Goal: Entertainment & Leisure: Consume media (video, audio)

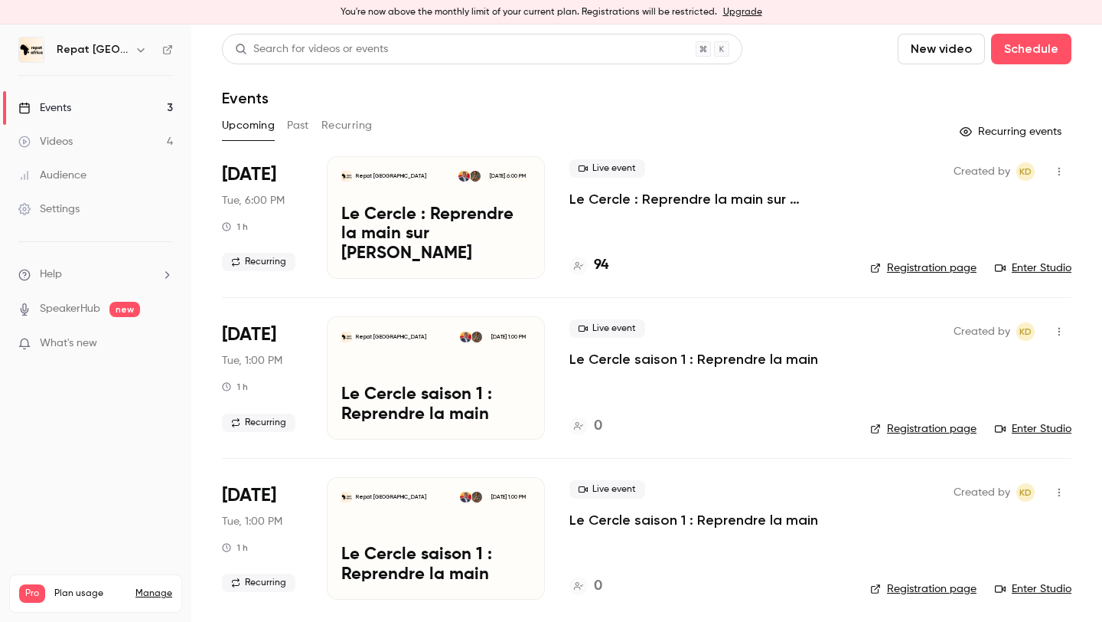
click at [292, 127] on button "Past" at bounding box center [298, 125] width 22 height 24
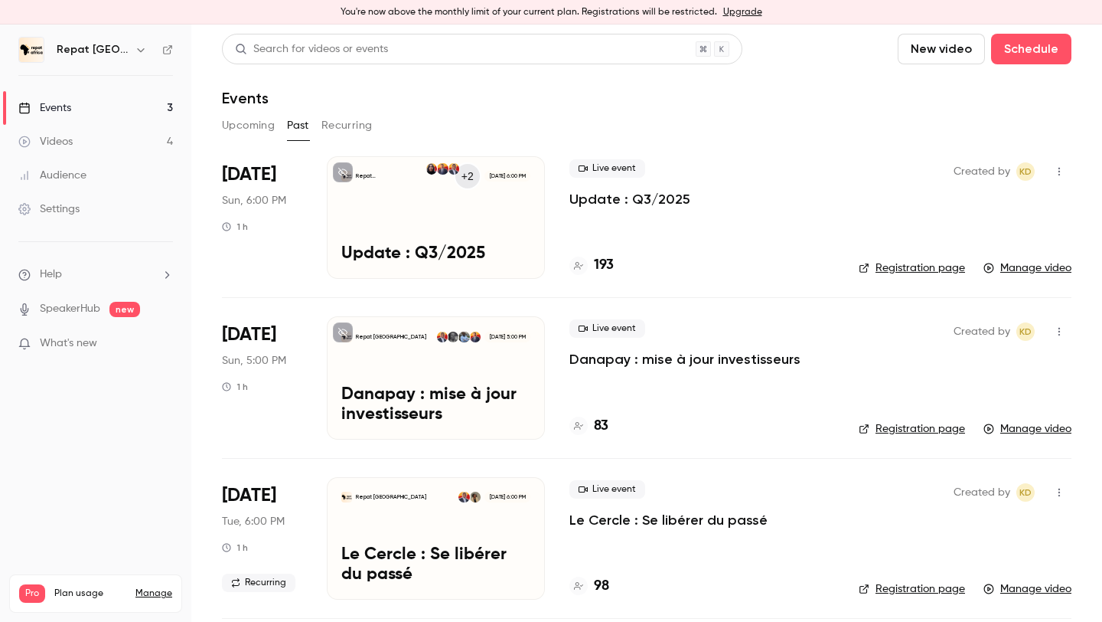
scroll to position [88, 0]
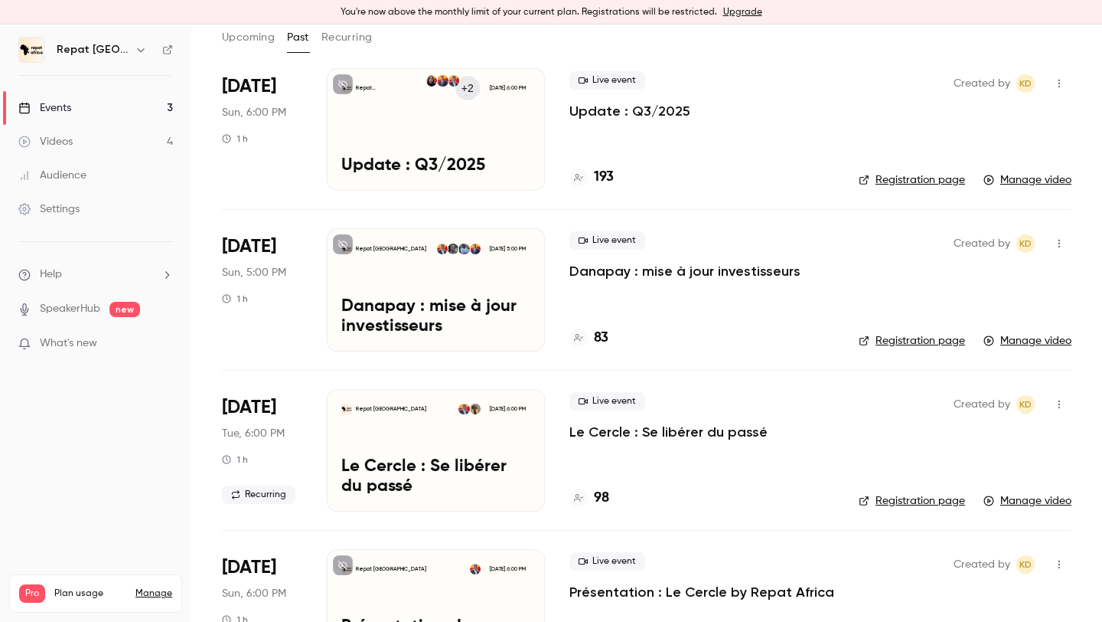
click at [611, 269] on p "Danapay : mise à jour investisseurs" at bounding box center [685, 271] width 231 height 18
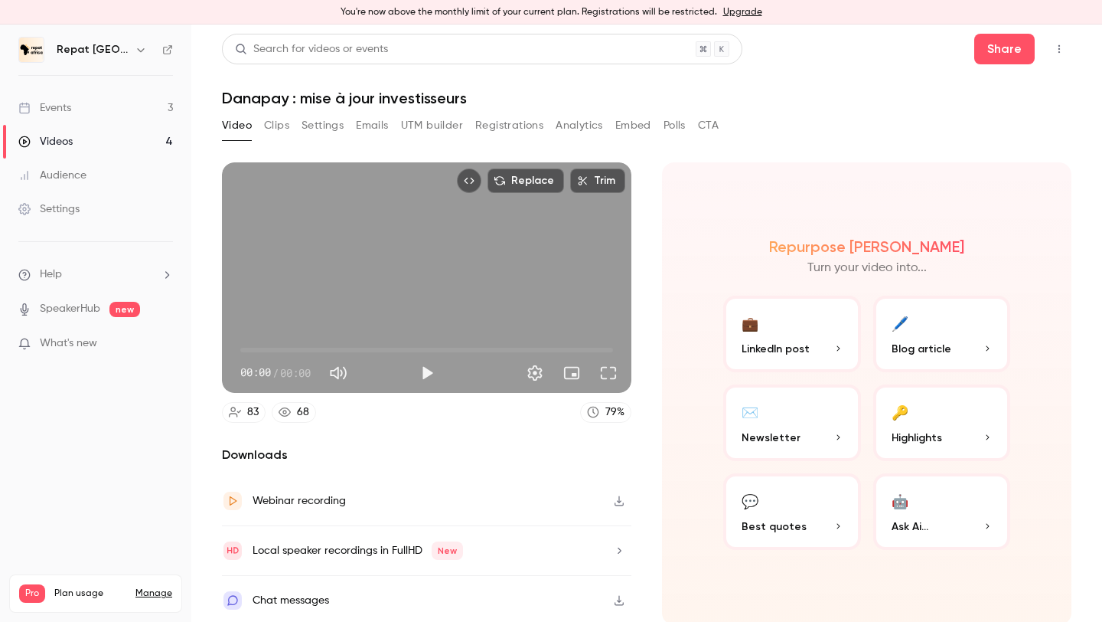
scroll to position [3, 0]
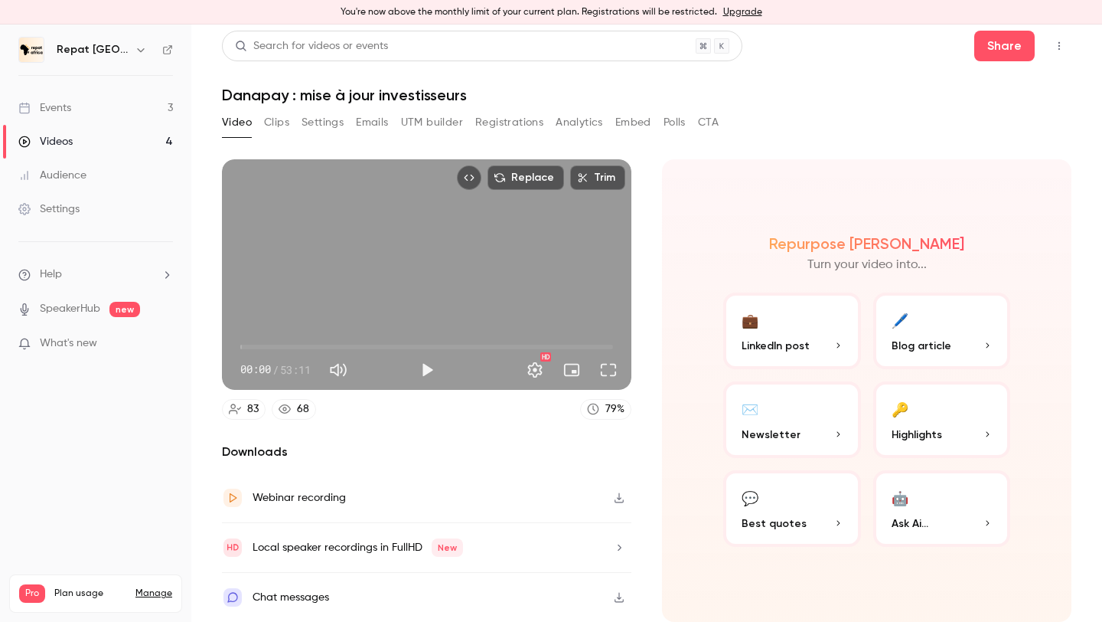
click at [557, 116] on button "Analytics" at bounding box center [579, 122] width 47 height 24
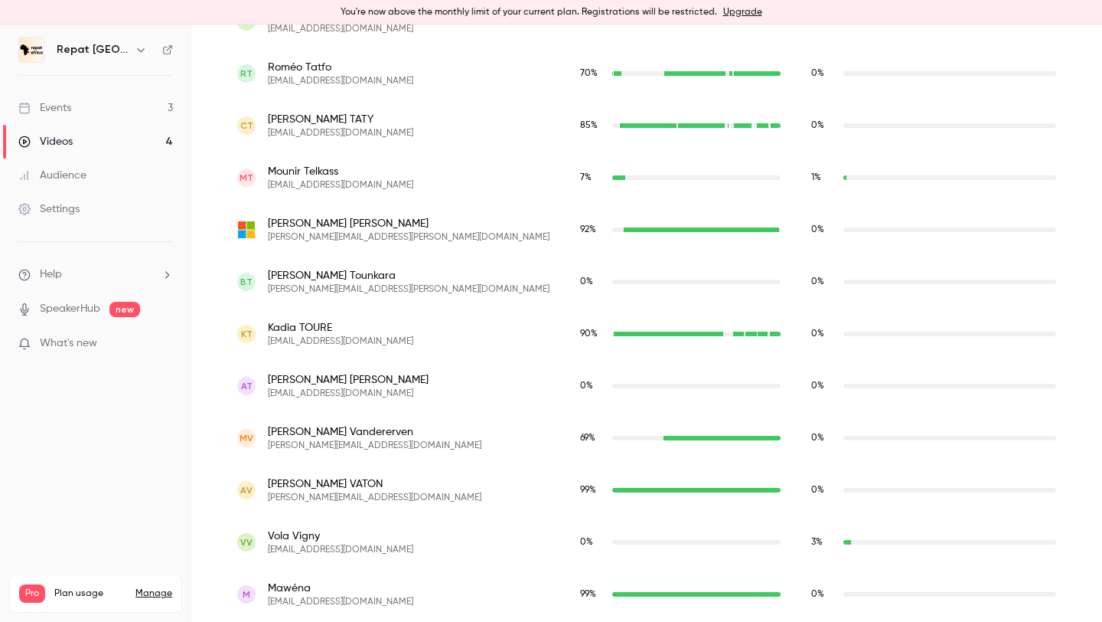
scroll to position [4368, 0]
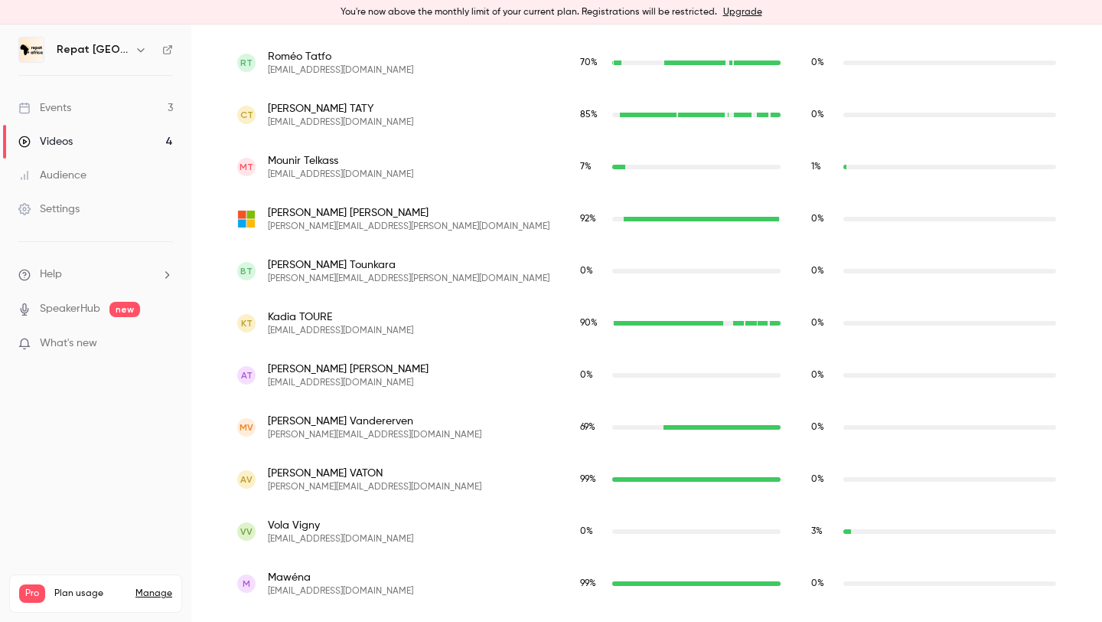
click at [397, 375] on div "AT [PERSON_NAME] [EMAIL_ADDRESS][DOMAIN_NAME]" at bounding box center [393, 375] width 312 height 28
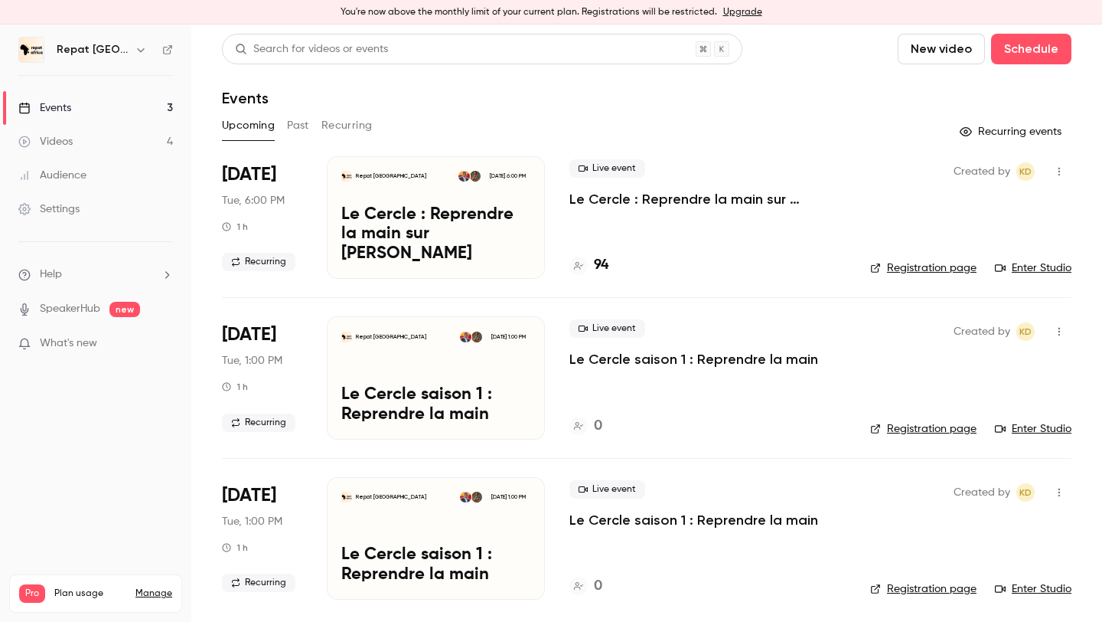
click at [303, 123] on button "Past" at bounding box center [298, 125] width 22 height 24
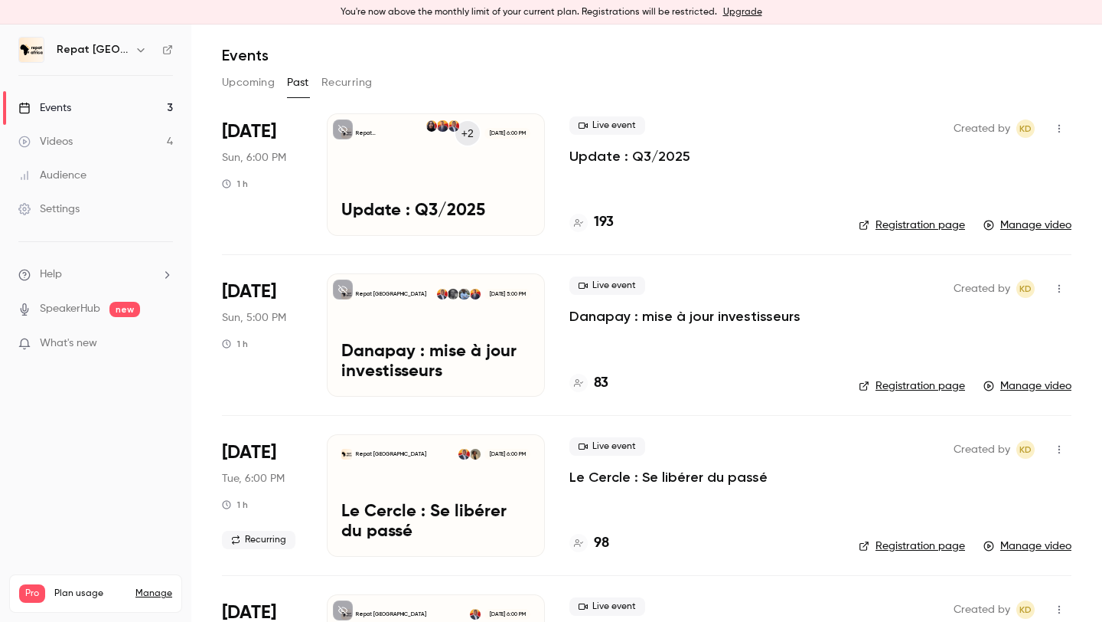
scroll to position [113, 0]
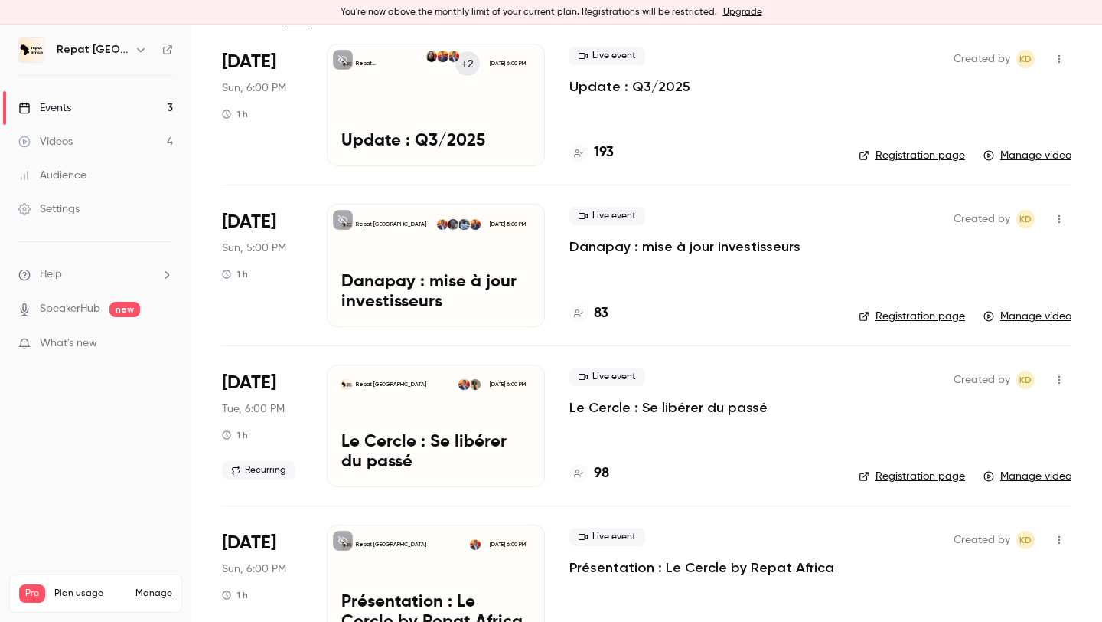
click at [431, 427] on div "Repat [GEOGRAPHIC_DATA] [DATE] 6:00 PM Le Cercle : Se libérer du passé" at bounding box center [436, 425] width 218 height 122
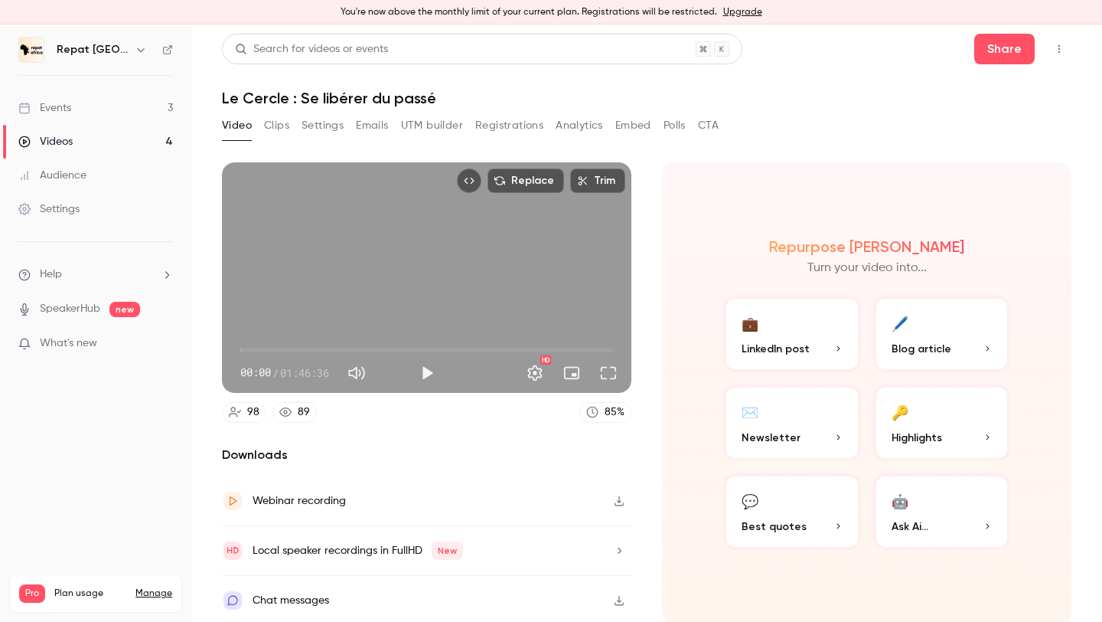
click at [423, 370] on button "Play" at bounding box center [427, 373] width 31 height 31
click at [424, 369] on button "Pause" at bounding box center [427, 373] width 31 height 31
type input "***"
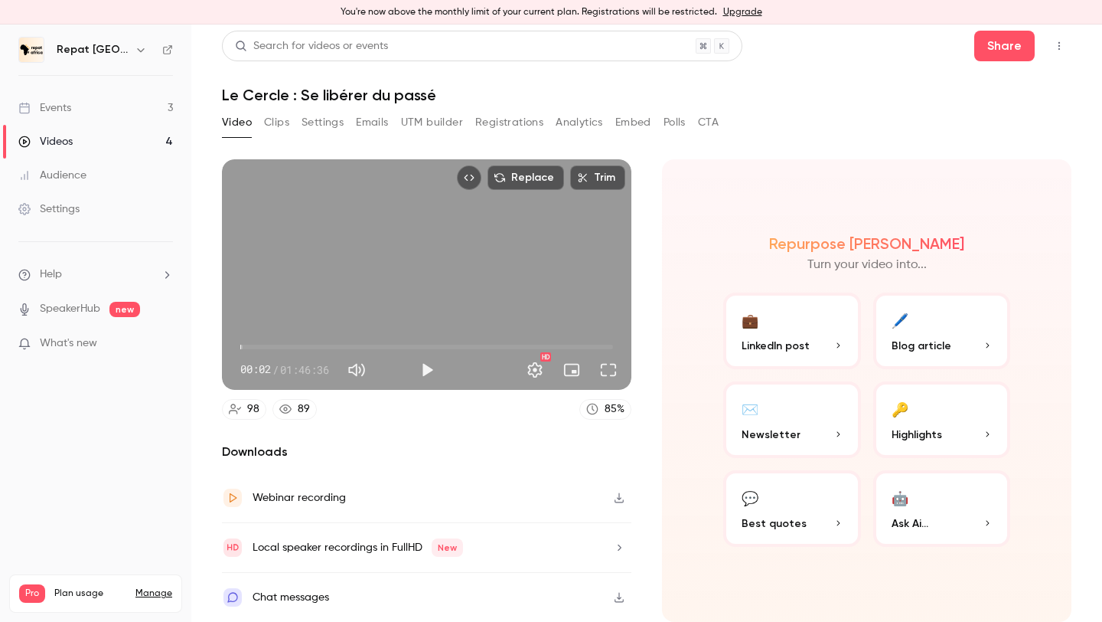
click at [619, 495] on icon "button" at bounding box center [619, 497] width 12 height 11
click at [403, 551] on div "Local speaker recordings in FullHD New" at bounding box center [358, 547] width 211 height 18
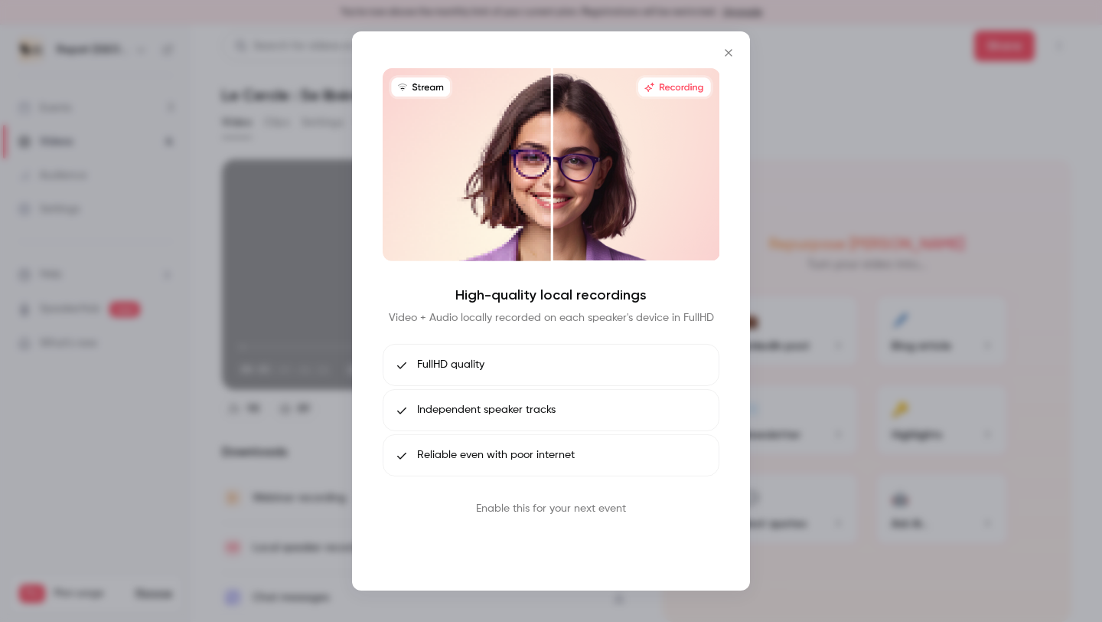
click at [565, 544] on button "Book call" at bounding box center [551, 544] width 80 height 31
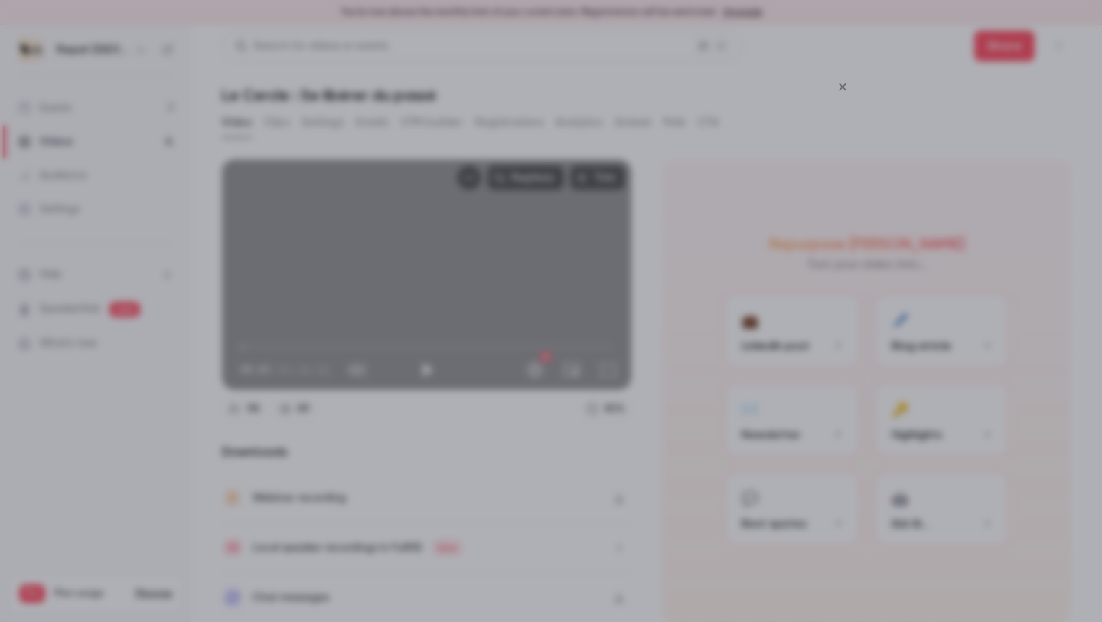
click at [848, 84] on icon "Close" at bounding box center [843, 87] width 18 height 12
